Goal: Check status: Check status

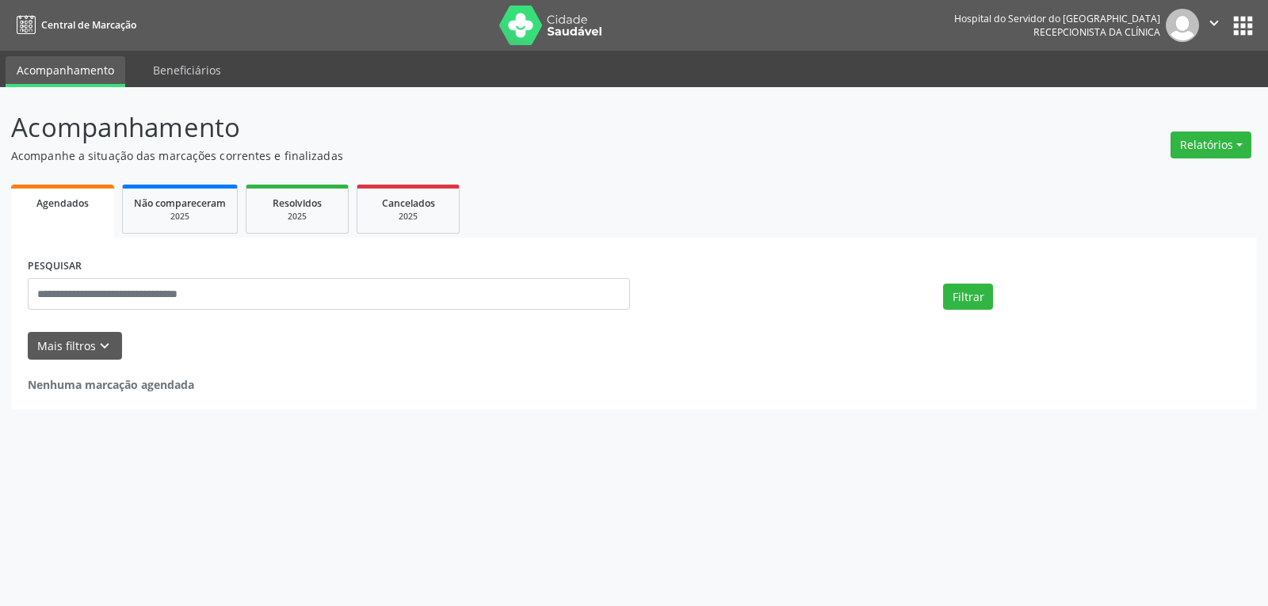
select select "*"
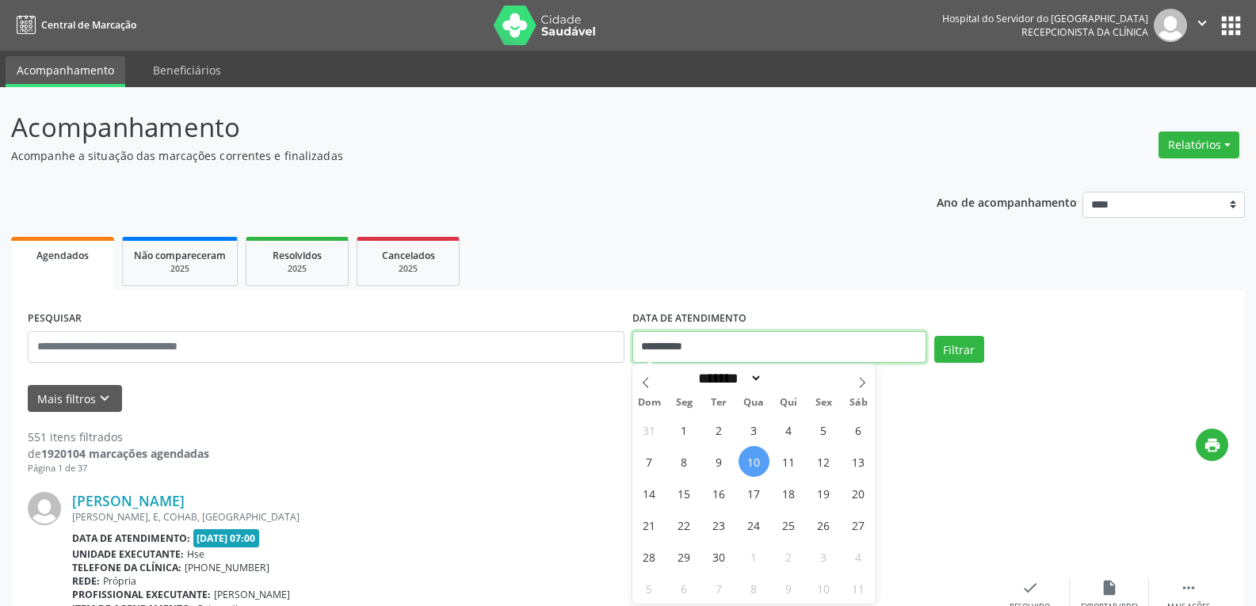
drag, startPoint x: 720, startPoint y: 346, endPoint x: 569, endPoint y: 346, distance: 151.4
click at [569, 346] on div "**********" at bounding box center [628, 340] width 1209 height 67
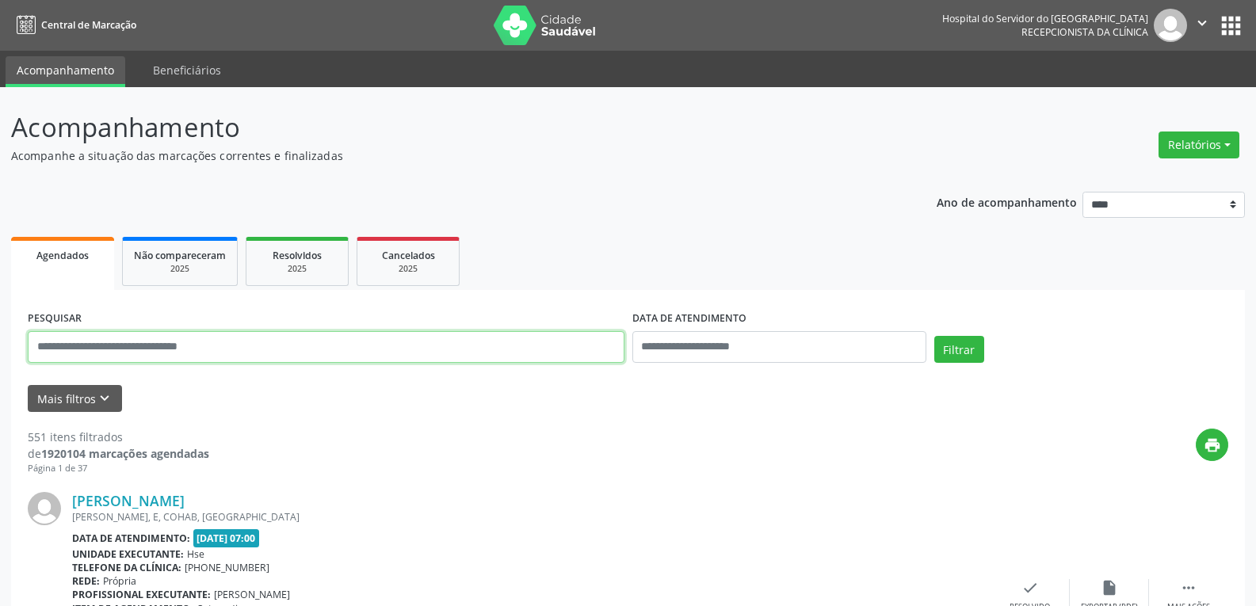
click at [548, 342] on input "text" at bounding box center [326, 347] width 597 height 32
type input "**********"
click at [934, 336] on button "Filtrar" at bounding box center [959, 349] width 50 height 27
drag, startPoint x: 124, startPoint y: 342, endPoint x: 0, endPoint y: 335, distance: 124.6
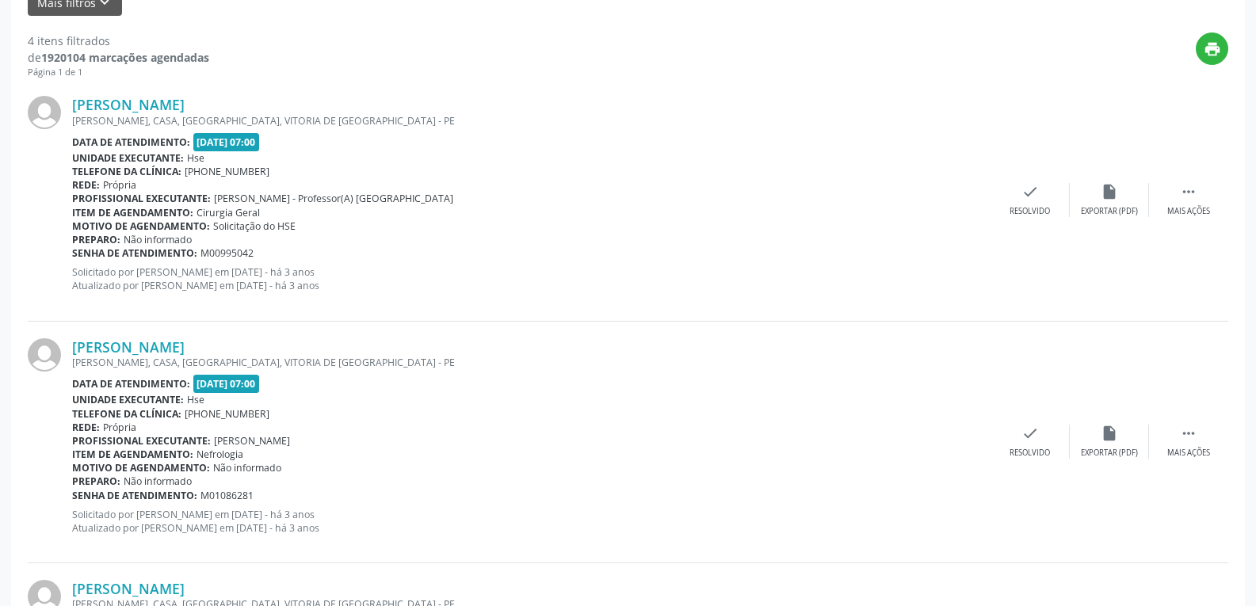
scroll to position [865, 0]
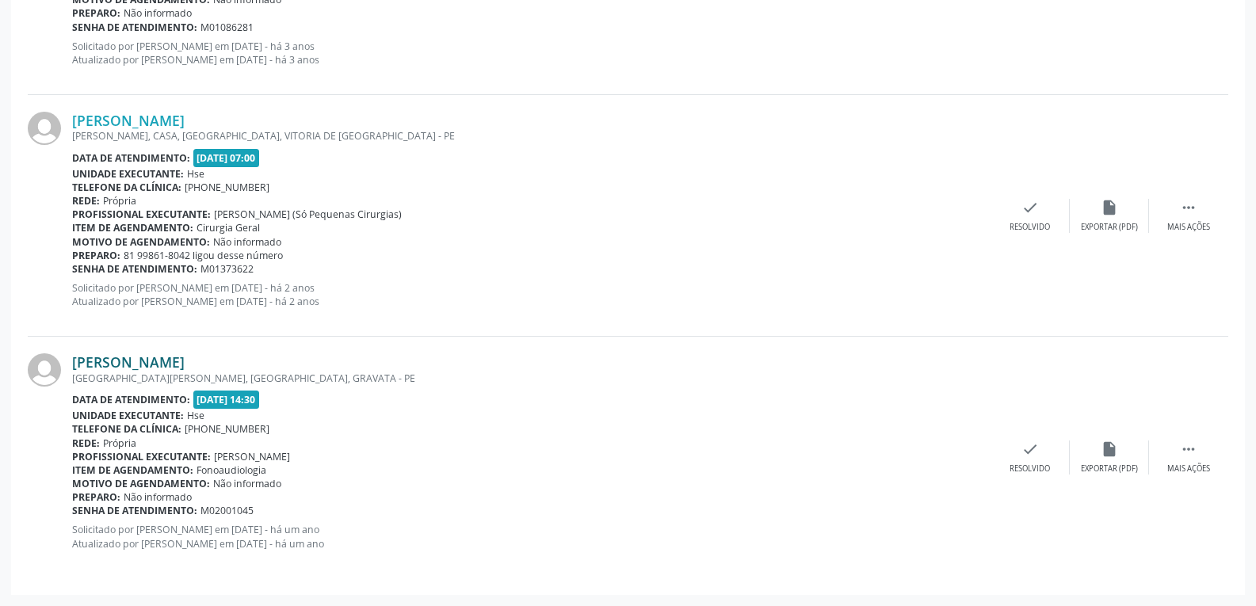
click at [95, 360] on link "Severino Miguel da Silva" at bounding box center [128, 361] width 113 height 17
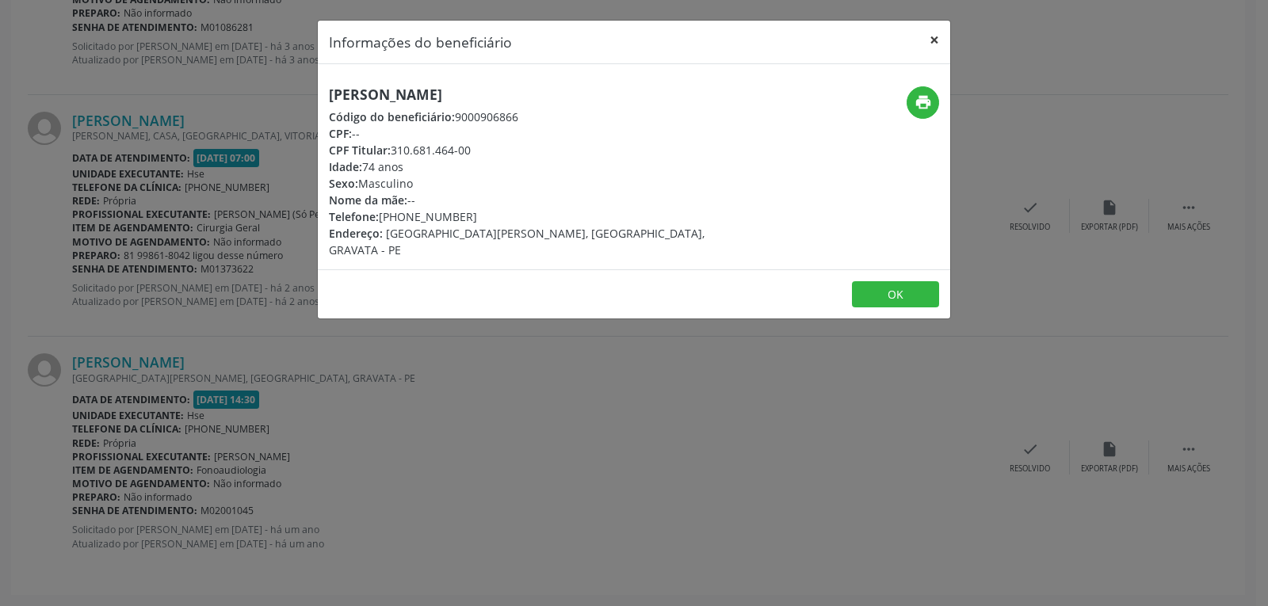
click at [930, 41] on button "×" at bounding box center [935, 40] width 32 height 39
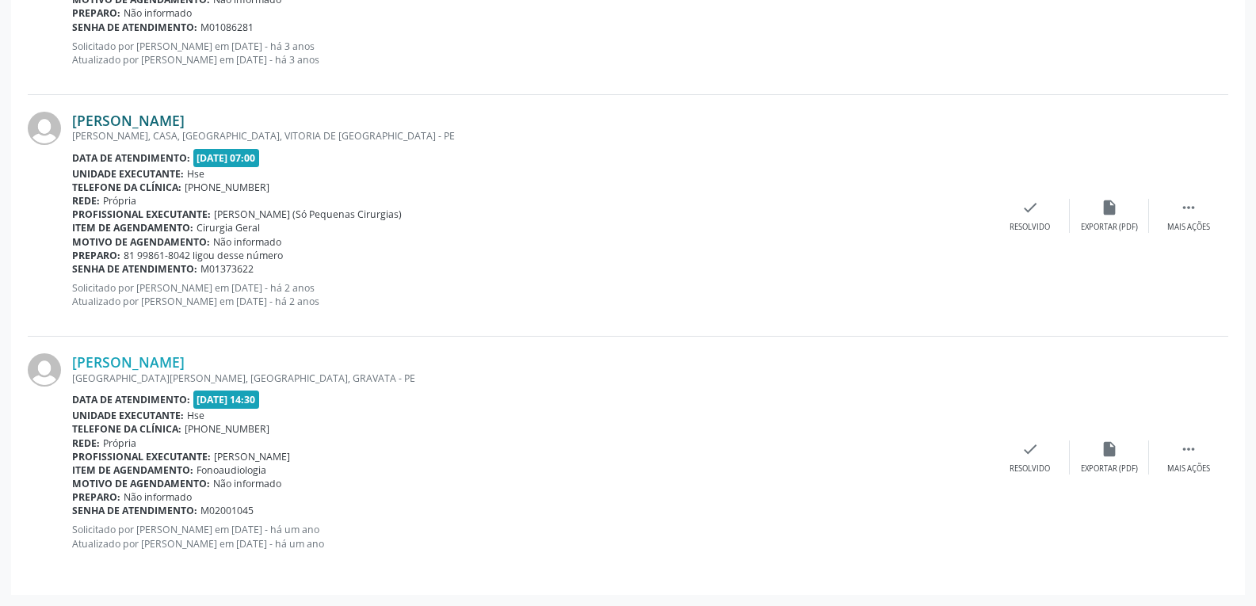
click at [185, 125] on link "Severino Miguel da Silva" at bounding box center [128, 120] width 113 height 17
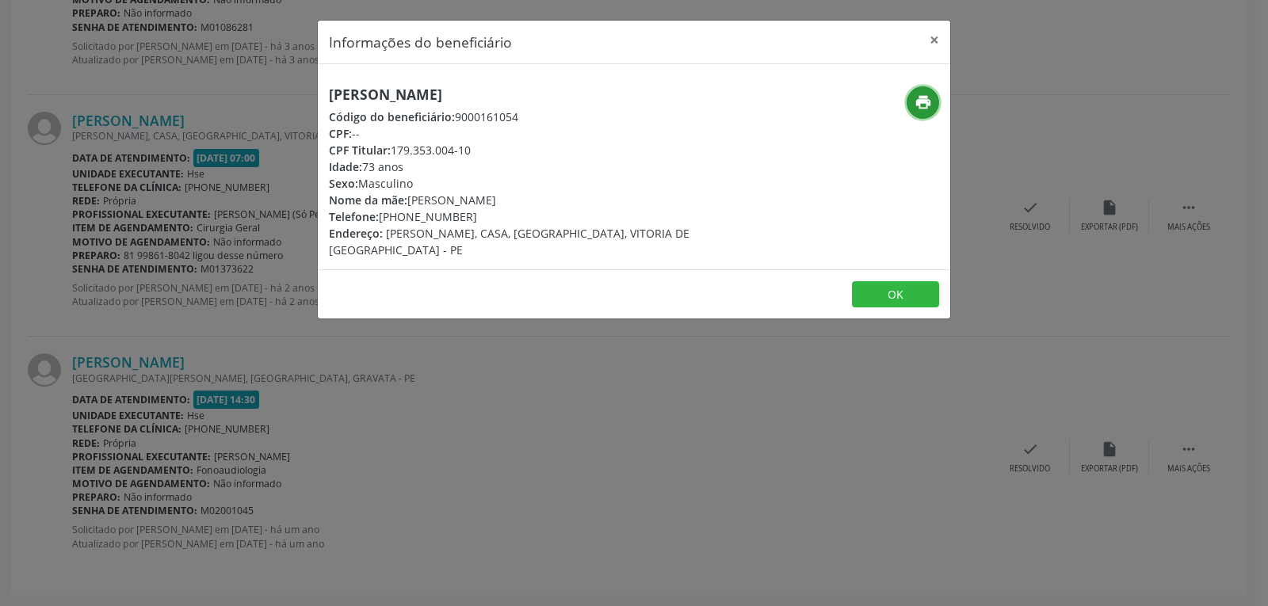
click at [915, 90] on button "print" at bounding box center [923, 102] width 32 height 32
drag, startPoint x: 390, startPoint y: 150, endPoint x: 567, endPoint y: 148, distance: 176.7
click at [567, 148] on div "CPF Titular: 179.353.004-10" at bounding box center [528, 150] width 399 height 17
copy div "179.353.004-10"
drag, startPoint x: 401, startPoint y: 218, endPoint x: 491, endPoint y: 216, distance: 89.6
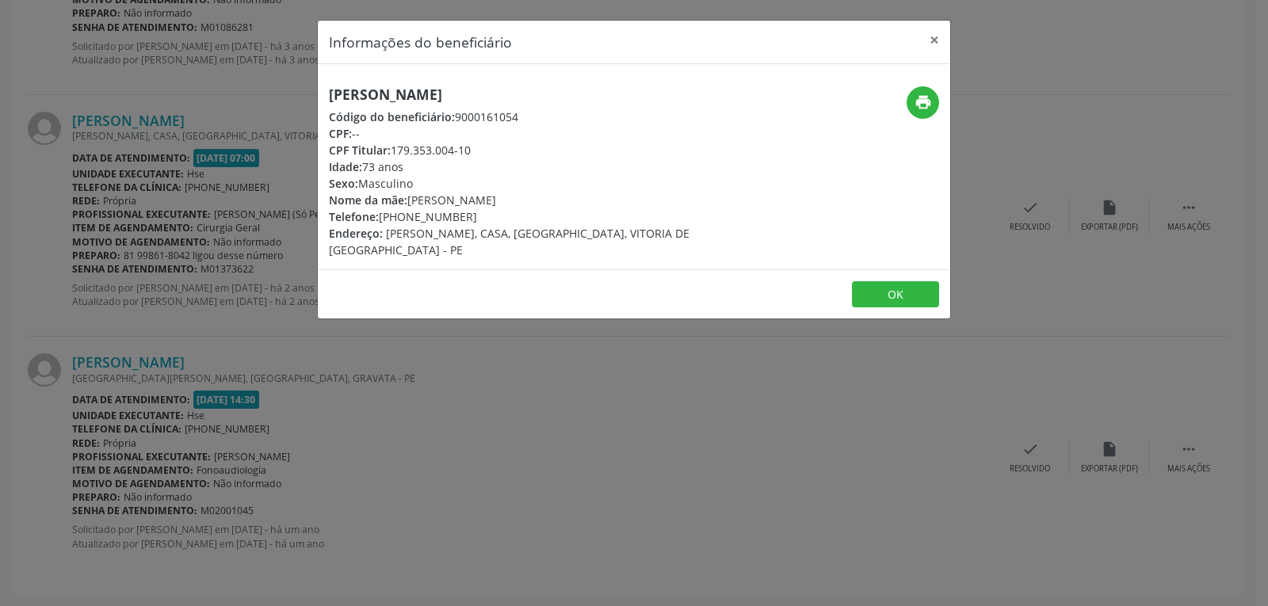
click at [491, 216] on div "Telefone: (81) 99585-7501" at bounding box center [528, 216] width 399 height 17
copy div "99585-7501"
drag, startPoint x: 934, startPoint y: 39, endPoint x: 901, endPoint y: 21, distance: 37.6
click at [935, 39] on button "×" at bounding box center [935, 40] width 32 height 39
